Goal: Task Accomplishment & Management: Use online tool/utility

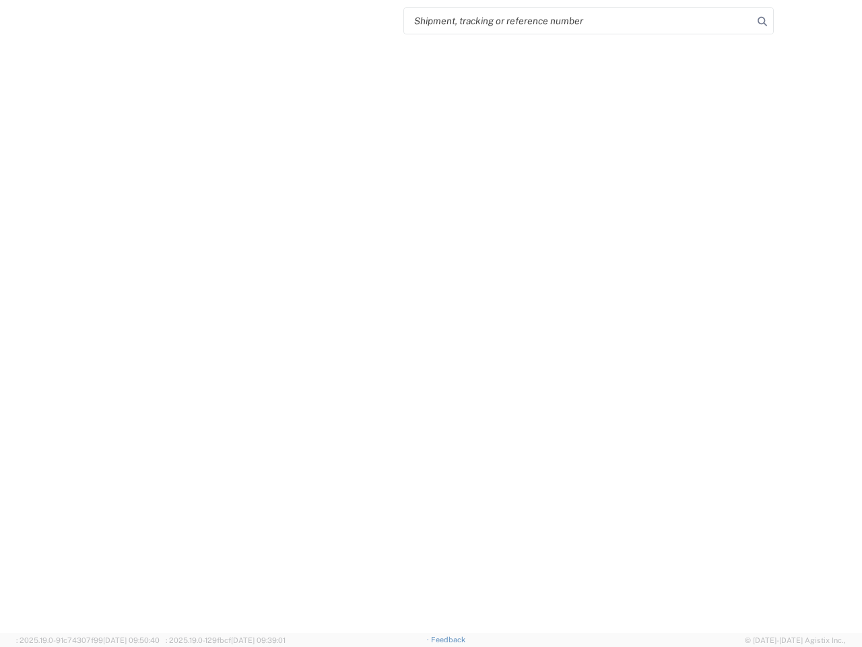
select select "US"
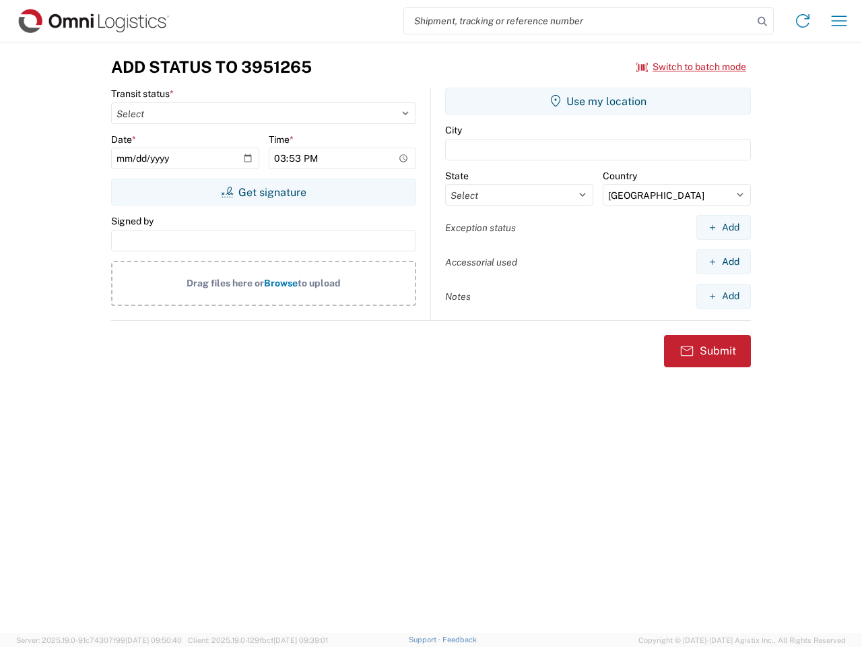
click at [579, 21] on input "search" at bounding box center [578, 21] width 349 height 26
click at [762, 22] on icon at bounding box center [762, 21] width 19 height 19
click at [803, 21] on icon at bounding box center [803, 21] width 22 height 22
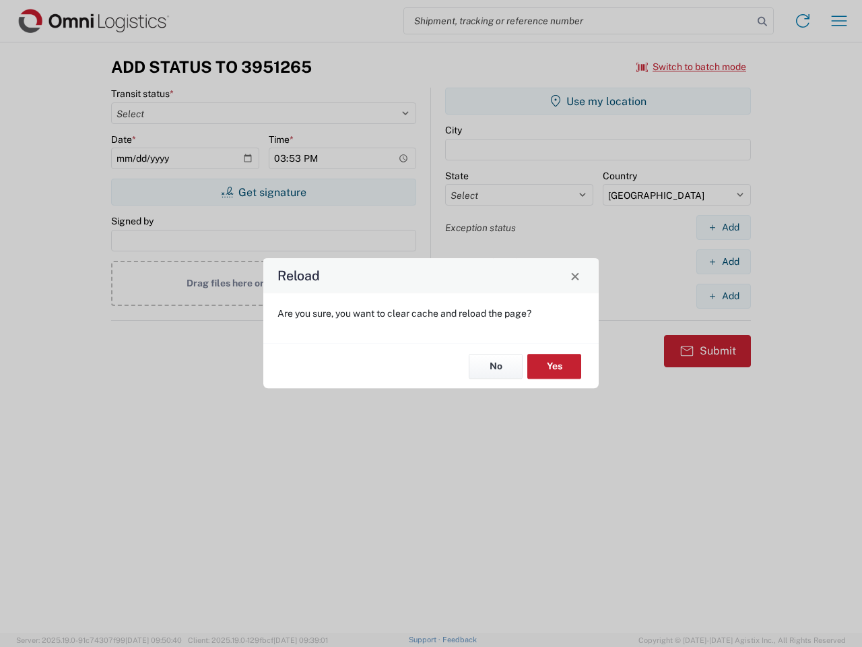
click at [839, 21] on div "Reload Are you sure, you want to clear cache and reload the page? No Yes" at bounding box center [431, 323] width 862 height 647
click at [692, 67] on div "Reload Are you sure, you want to clear cache and reload the page? No Yes" at bounding box center [431, 323] width 862 height 647
click at [263, 192] on div "Reload Are you sure, you want to clear cache and reload the page? No Yes" at bounding box center [431, 323] width 862 height 647
click at [598, 101] on div "Reload Are you sure, you want to clear cache and reload the page? No Yes" at bounding box center [431, 323] width 862 height 647
click at [723, 227] on div "Reload Are you sure, you want to clear cache and reload the page? No Yes" at bounding box center [431, 323] width 862 height 647
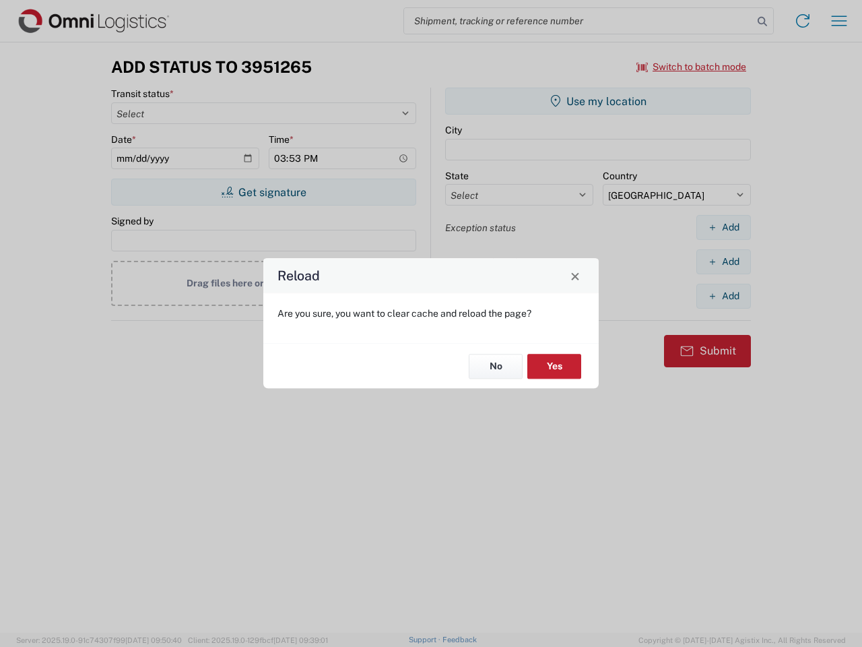
click at [723, 261] on div "Reload Are you sure, you want to clear cache and reload the page? No Yes" at bounding box center [431, 323] width 862 height 647
click at [723, 296] on div "Reload Are you sure, you want to clear cache and reload the page? No Yes" at bounding box center [431, 323] width 862 height 647
